Goal: Transaction & Acquisition: Book appointment/travel/reservation

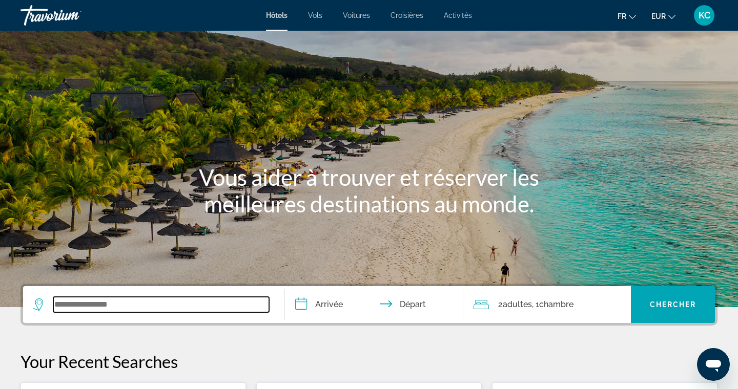
click at [110, 304] on input "Search widget" at bounding box center [161, 304] width 216 height 15
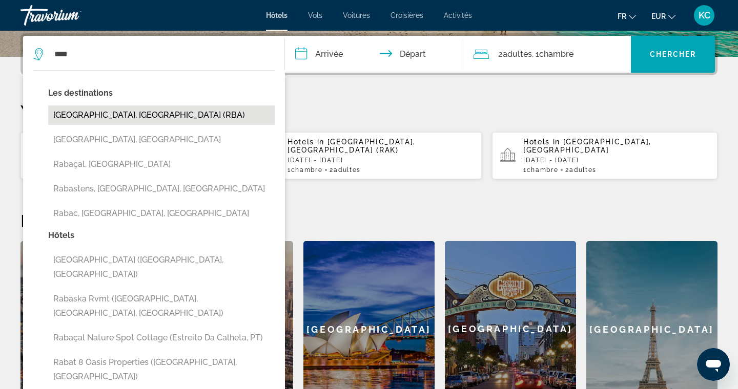
click at [173, 117] on button "[GEOGRAPHIC_DATA], [GEOGRAPHIC_DATA] (RBA)" at bounding box center [161, 115] width 226 height 19
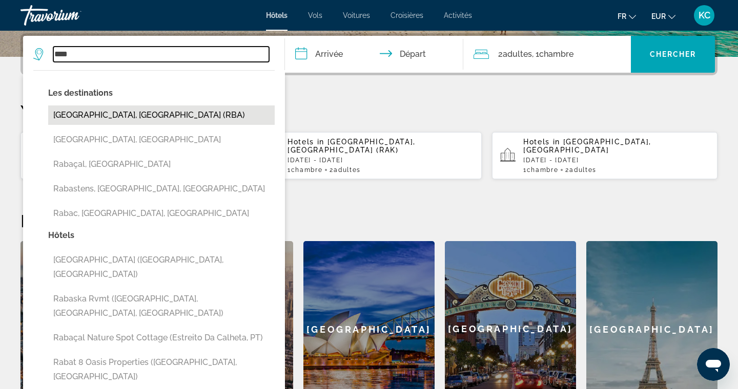
type input "**********"
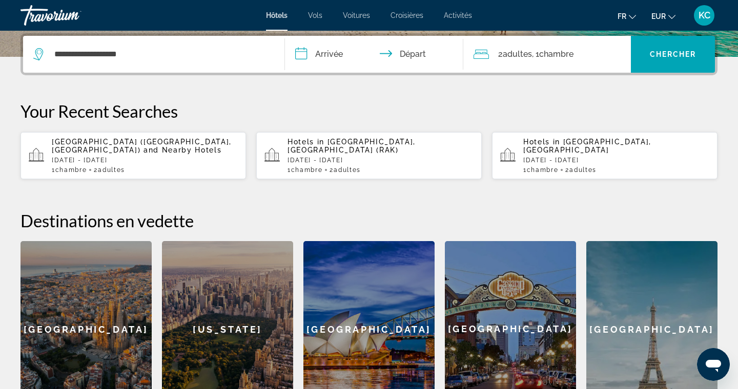
click at [306, 54] on input "**********" at bounding box center [376, 56] width 182 height 40
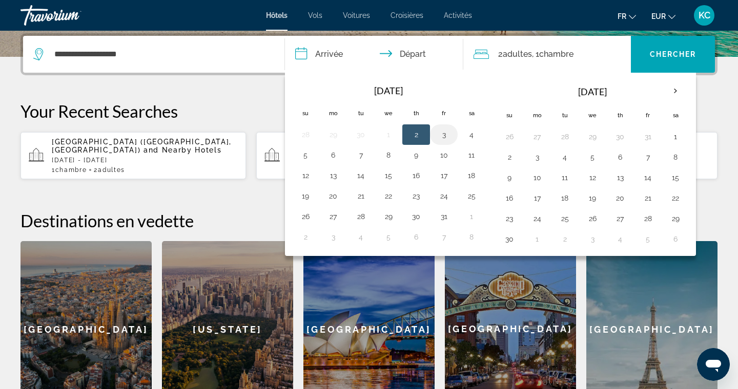
click at [440, 137] on button "3" at bounding box center [443, 135] width 16 height 14
click at [301, 156] on button "5" at bounding box center [305, 155] width 16 height 14
type input "**********"
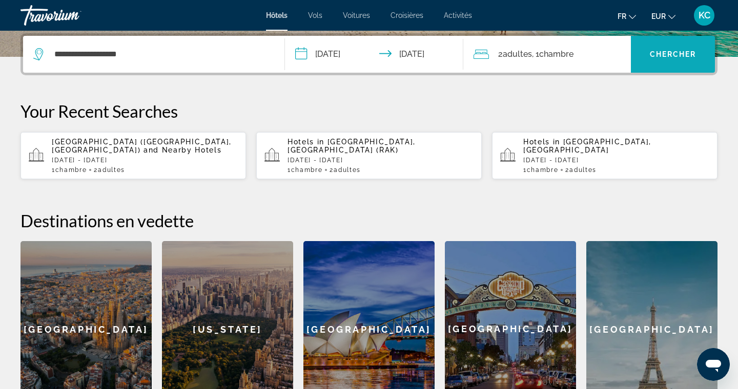
click at [665, 55] on span "Chercher" at bounding box center [673, 54] width 47 height 8
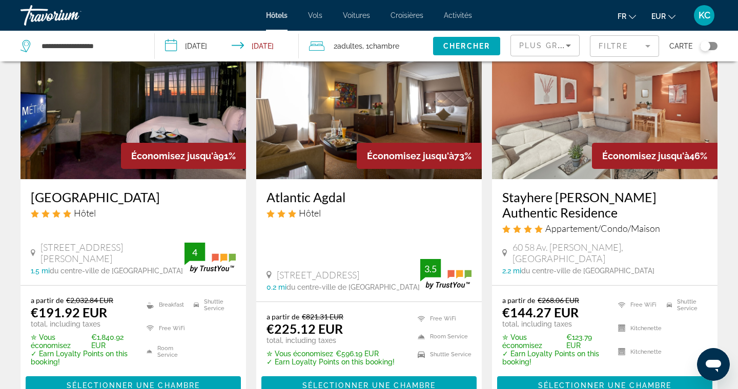
scroll to position [96, 0]
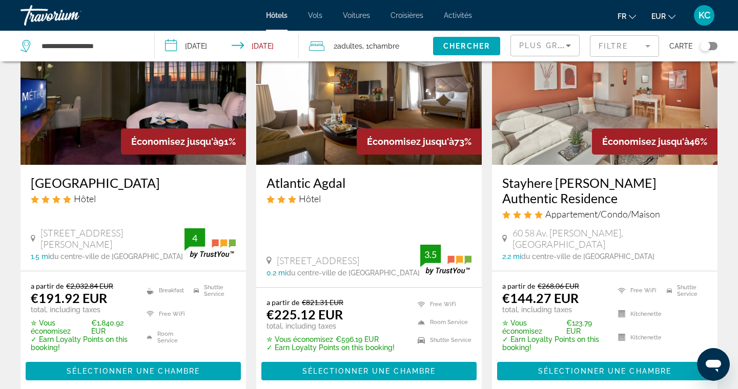
drag, startPoint x: 25, startPoint y: 183, endPoint x: 143, endPoint y: 189, distance: 118.0
click at [143, 189] on div "[GEOGRAPHIC_DATA] Hôtel [STREET_ADDRESS][PERSON_NAME] 1.5 mi du centre-ville de…" at bounding box center [132, 218] width 225 height 106
copy h3 "[GEOGRAPHIC_DATA]"
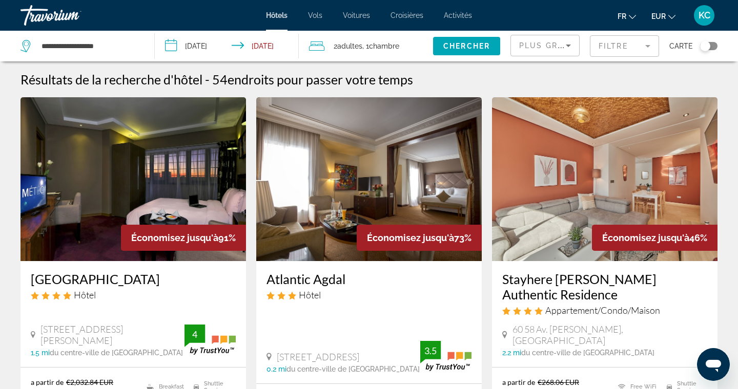
scroll to position [0, 0]
click at [556, 44] on div "Plus grandes économies" at bounding box center [542, 45] width 47 height 12
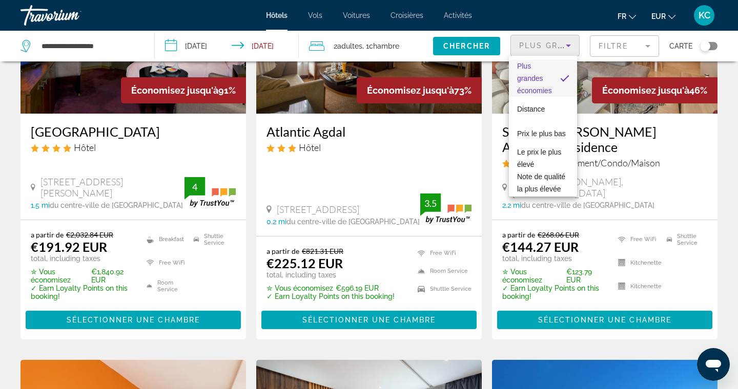
scroll to position [154, 0]
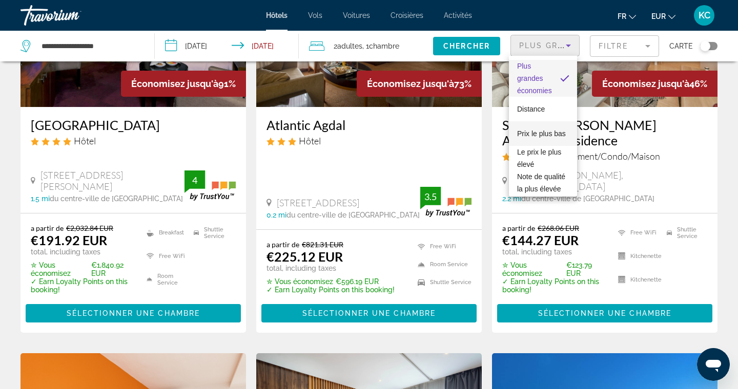
click at [537, 130] on span "Prix le plus bas" at bounding box center [541, 134] width 49 height 8
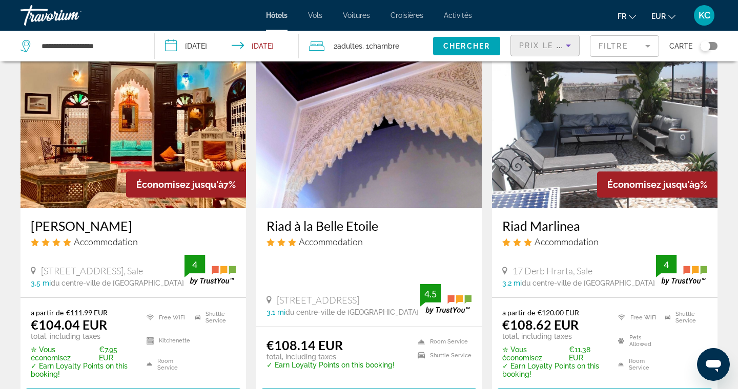
scroll to position [51, 0]
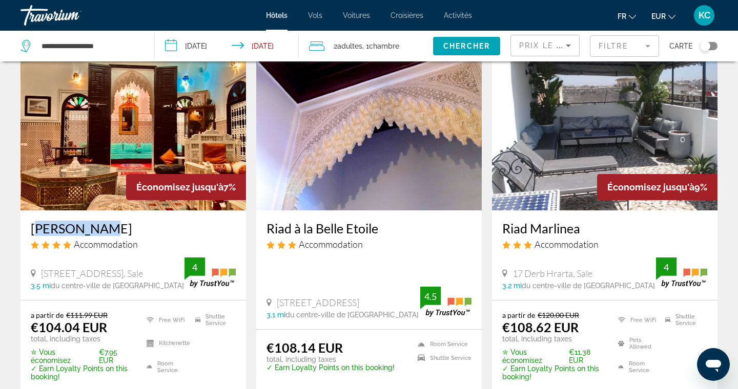
drag, startPoint x: 28, startPoint y: 228, endPoint x: 93, endPoint y: 234, distance: 65.8
click at [94, 234] on div "[PERSON_NAME] Accommodation [STREET_ADDRESS][GEOGRAPHIC_DATA], Sale 3.5 mi du c…" at bounding box center [132, 256] width 225 height 90
copy h3 "[PERSON_NAME]"
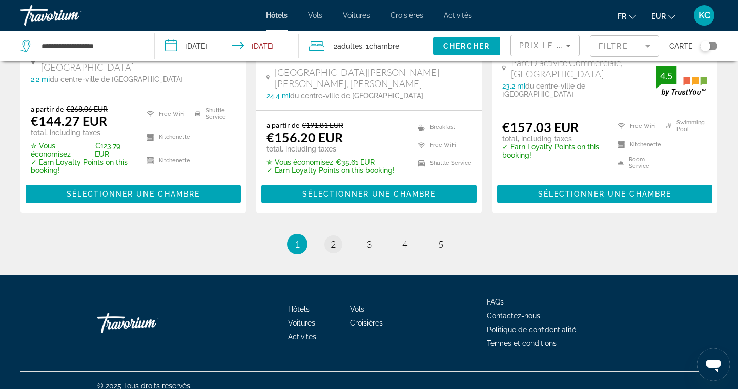
scroll to position [1429, 0]
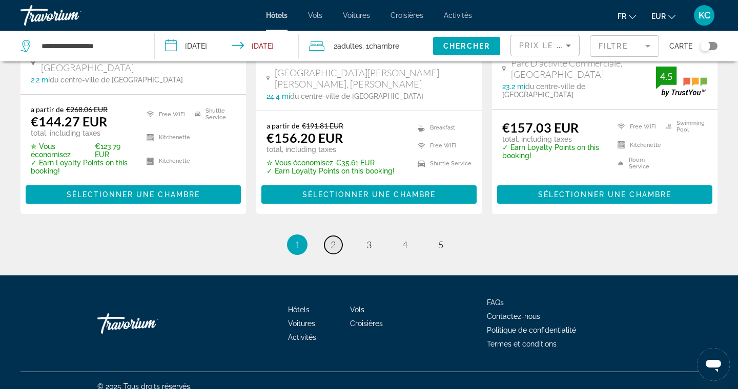
click at [334, 239] on span "2" at bounding box center [332, 244] width 5 height 11
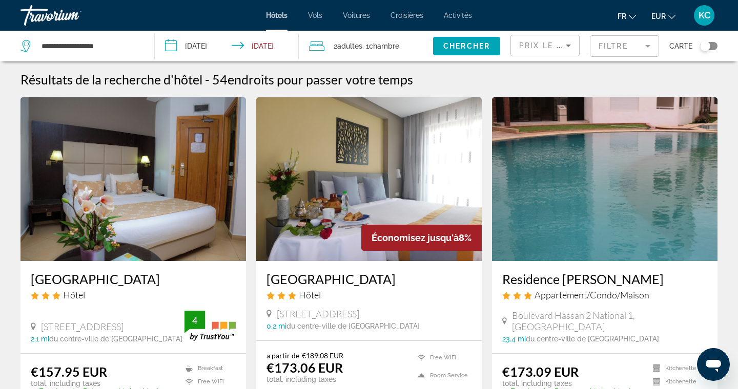
click at [198, 48] on input "**********" at bounding box center [229, 48] width 149 height 34
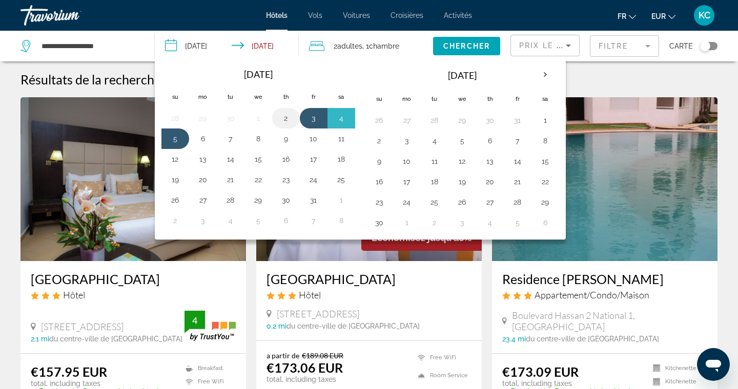
click at [286, 120] on button "2" at bounding box center [286, 118] width 16 height 14
click at [332, 118] on td "4" at bounding box center [341, 118] width 28 height 20
click at [341, 117] on button "4" at bounding box center [341, 118] width 16 height 14
type input "**********"
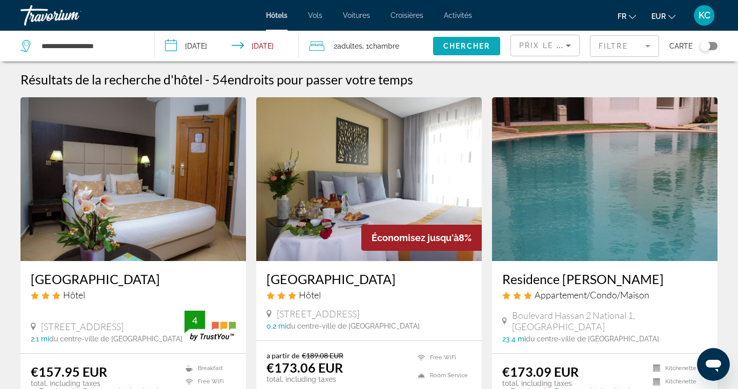
click at [468, 51] on span "Search widget" at bounding box center [466, 46] width 67 height 25
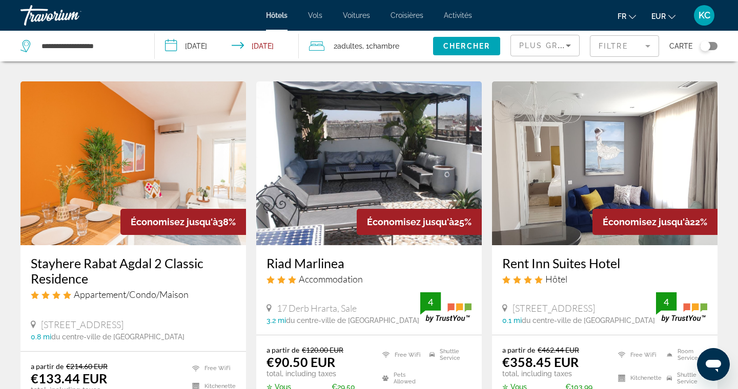
scroll to position [442, 0]
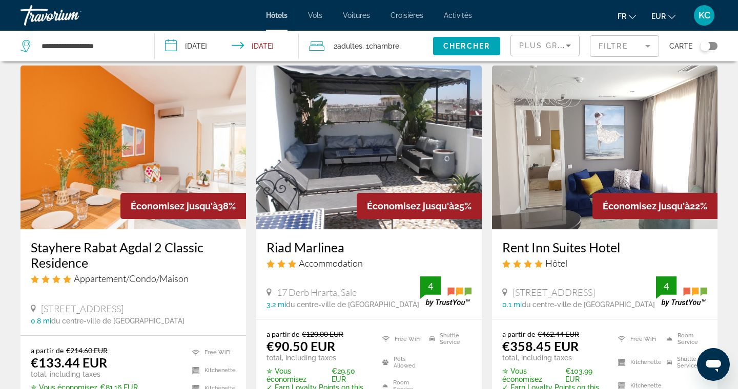
click at [553, 44] on span "Plus grandes économies" at bounding box center [580, 45] width 122 height 8
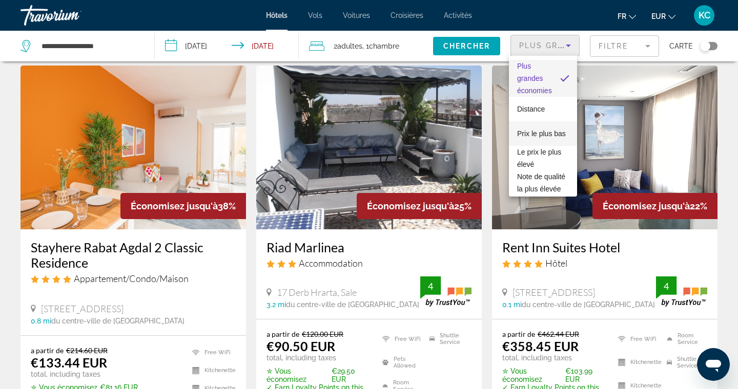
click at [536, 132] on span "Prix le plus bas" at bounding box center [541, 134] width 49 height 8
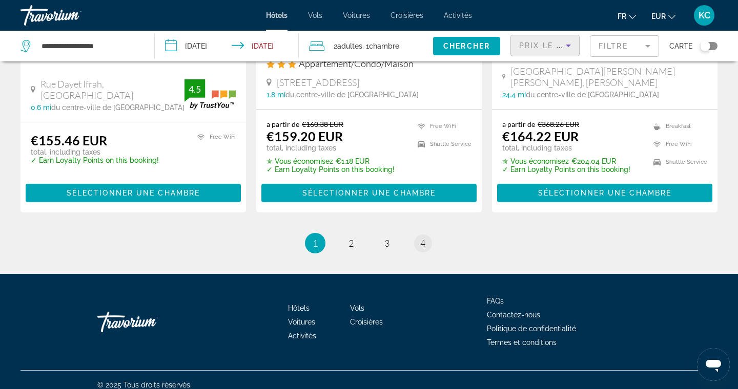
scroll to position [1418, 0]
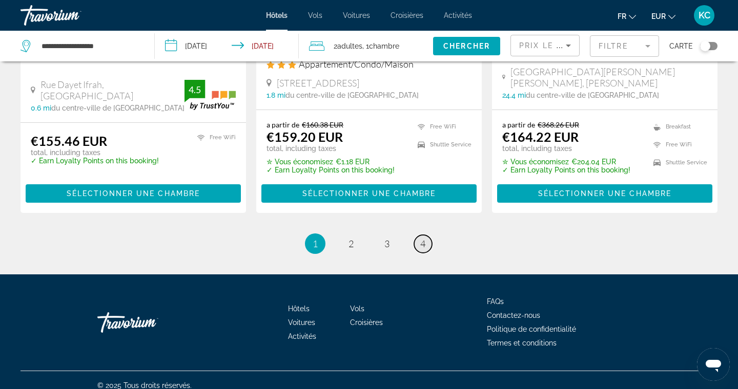
click at [418, 235] on link "page 4" at bounding box center [423, 244] width 18 height 18
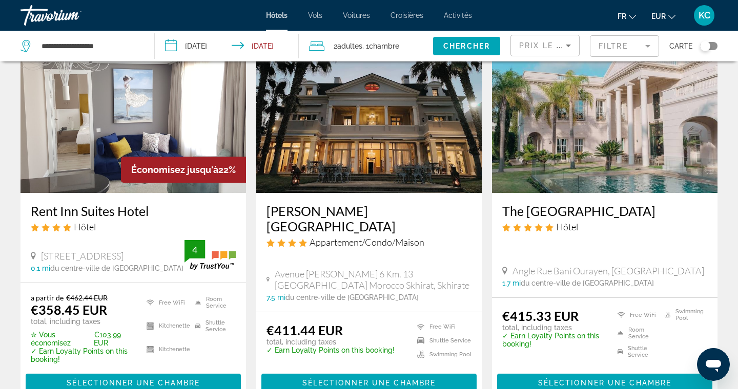
scroll to position [71, 0]
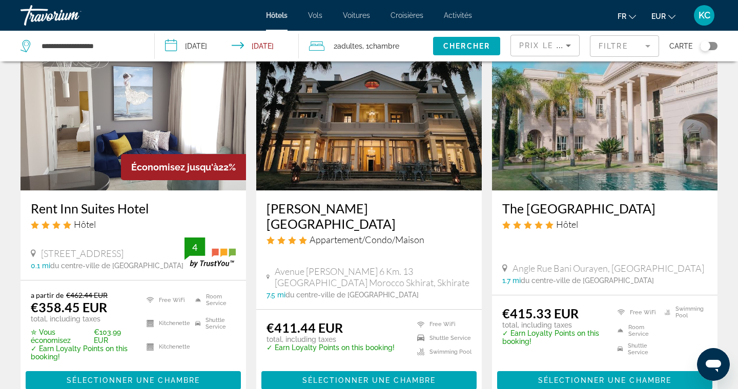
drag, startPoint x: 499, startPoint y: 208, endPoint x: 635, endPoint y: 204, distance: 135.3
click at [635, 204] on div "The [GEOGRAPHIC_DATA] Hôtel Angle [GEOGRAPHIC_DATA], [GEOGRAPHIC_DATA] 1.7 mi d…" at bounding box center [604, 243] width 225 height 105
copy h3 "The [GEOGRAPHIC_DATA]"
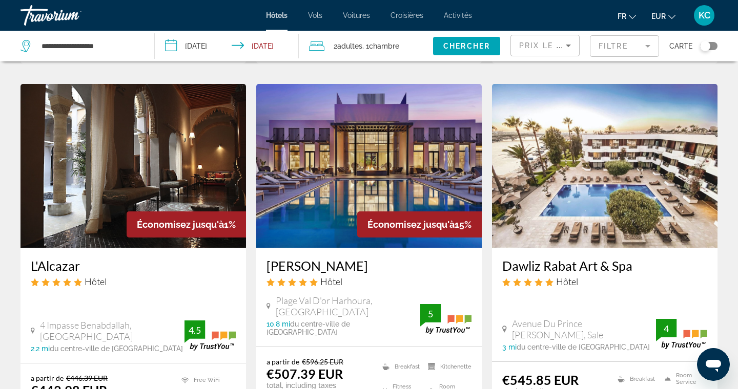
scroll to position [414, 0]
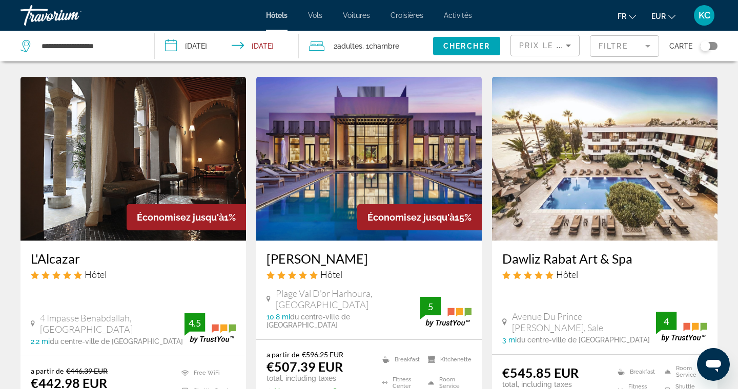
drag, startPoint x: 262, startPoint y: 258, endPoint x: 399, endPoint y: 264, distance: 136.4
click at [399, 264] on div "[PERSON_NAME] Hôtel [GEOGRAPHIC_DATA], [GEOGRAPHIC_DATA] 10.8 mi du centre-vill…" at bounding box center [368, 290] width 225 height 99
copy h3 "[PERSON_NAME]"
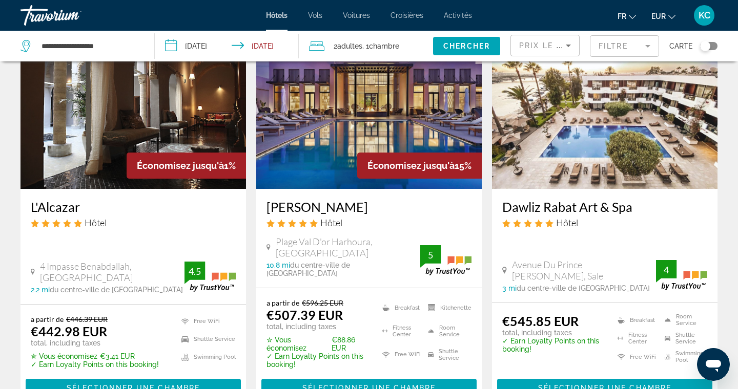
scroll to position [467, 0]
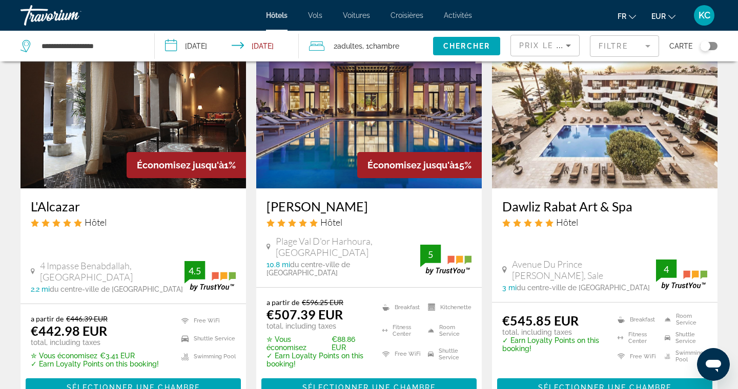
drag, startPoint x: 26, startPoint y: 205, endPoint x: 80, endPoint y: 208, distance: 54.9
click at [80, 208] on div "L'Alcazar Hôtel 4 Impasse [GEOGRAPHIC_DATA], [GEOGRAPHIC_DATA] 2.2 mi du centre…" at bounding box center [132, 246] width 225 height 115
copy h3 "L'Alcazar"
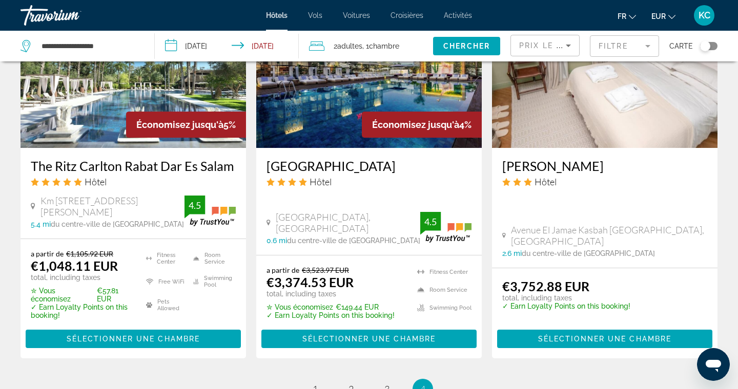
scroll to position [1323, 0]
